Goal: Task Accomplishment & Management: Use online tool/utility

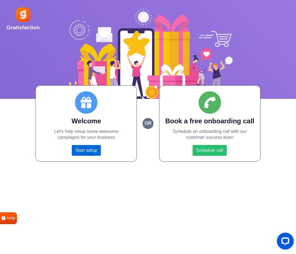
click at [86, 153] on link "Start setup" at bounding box center [86, 150] width 29 height 11
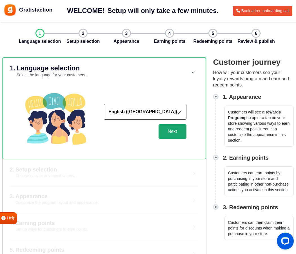
click at [174, 134] on button "Next" at bounding box center [173, 131] width 28 height 15
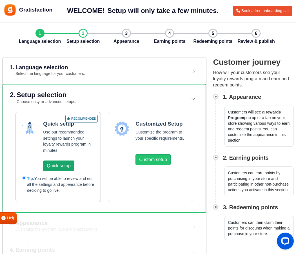
click at [58, 167] on button "Quick setup" at bounding box center [58, 166] width 31 height 11
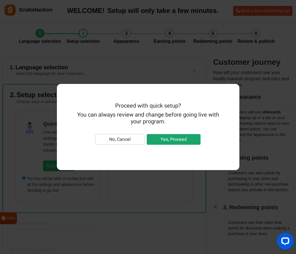
click at [164, 136] on button "Yes, Proceed" at bounding box center [174, 139] width 54 height 11
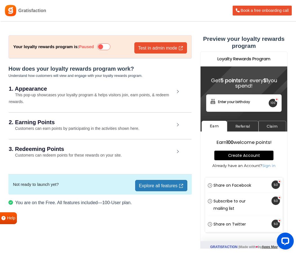
click at [75, 125] on h2 "2. Earning Points" at bounding box center [92, 123] width 166 height 6
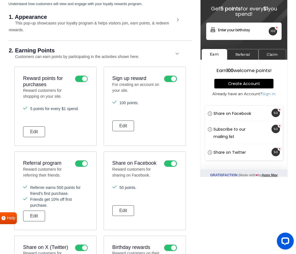
scroll to position [65, 0]
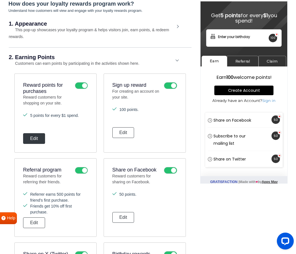
click at [34, 134] on button "Edit" at bounding box center [34, 138] width 22 height 11
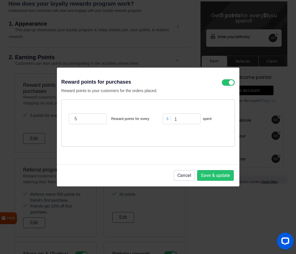
click at [128, 45] on div "Reward points for purchases Reward points to your customers for the orders plac…" at bounding box center [148, 127] width 296 height 254
drag, startPoint x: 189, startPoint y: 178, endPoint x: 187, endPoint y: 177, distance: 2.9
click at [189, 178] on button "Cancel" at bounding box center [184, 175] width 21 height 11
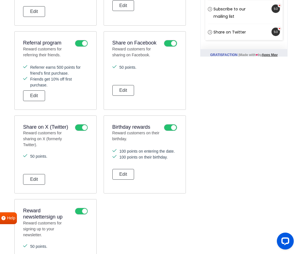
scroll to position [328, 0]
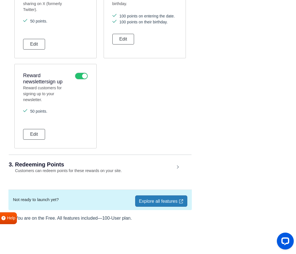
click at [36, 165] on h2 "3. Redeeming Points" at bounding box center [92, 165] width 166 height 6
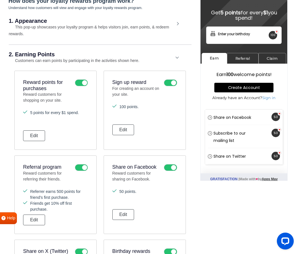
scroll to position [0, 0]
